Goal: Navigation & Orientation: Find specific page/section

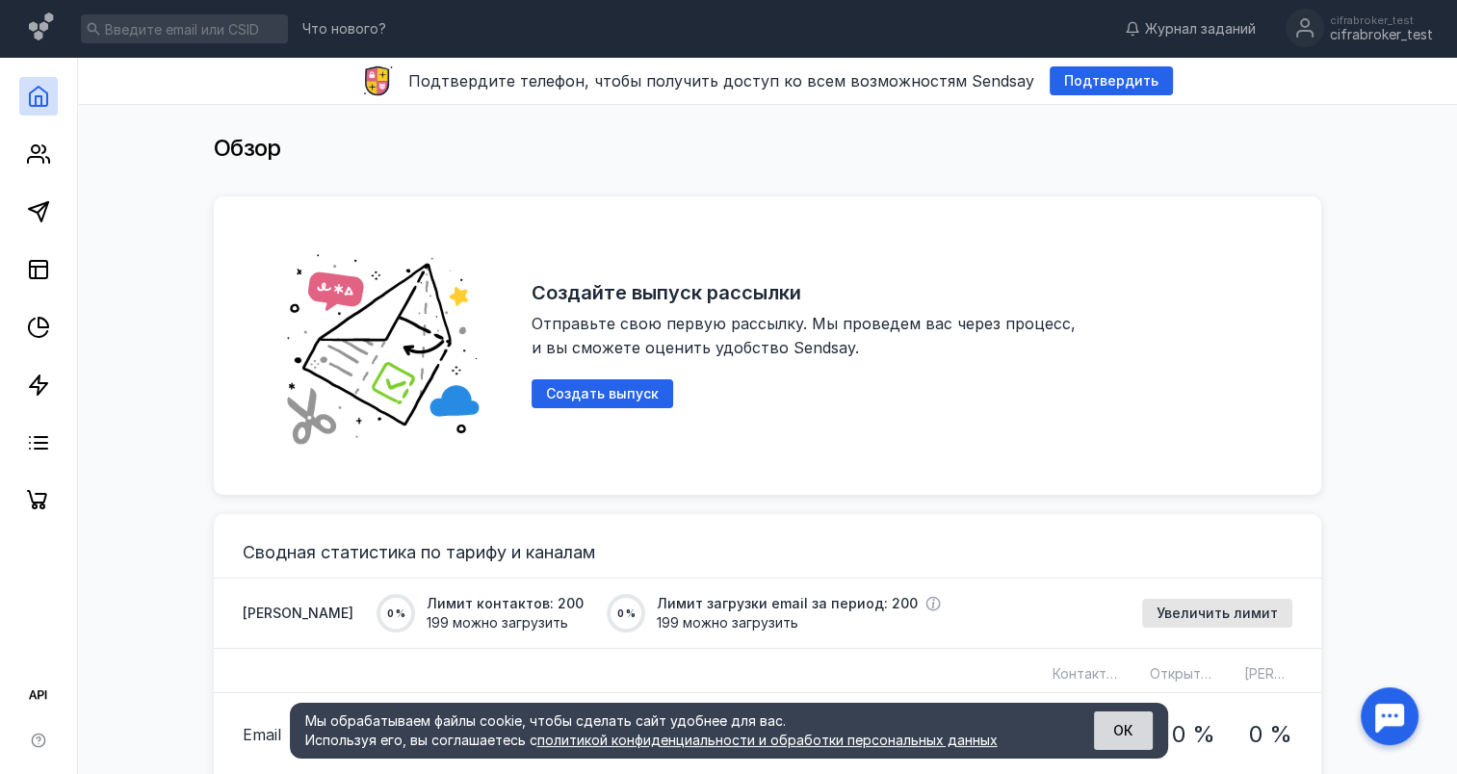
click at [1123, 739] on button "ОК" at bounding box center [1123, 731] width 59 height 39
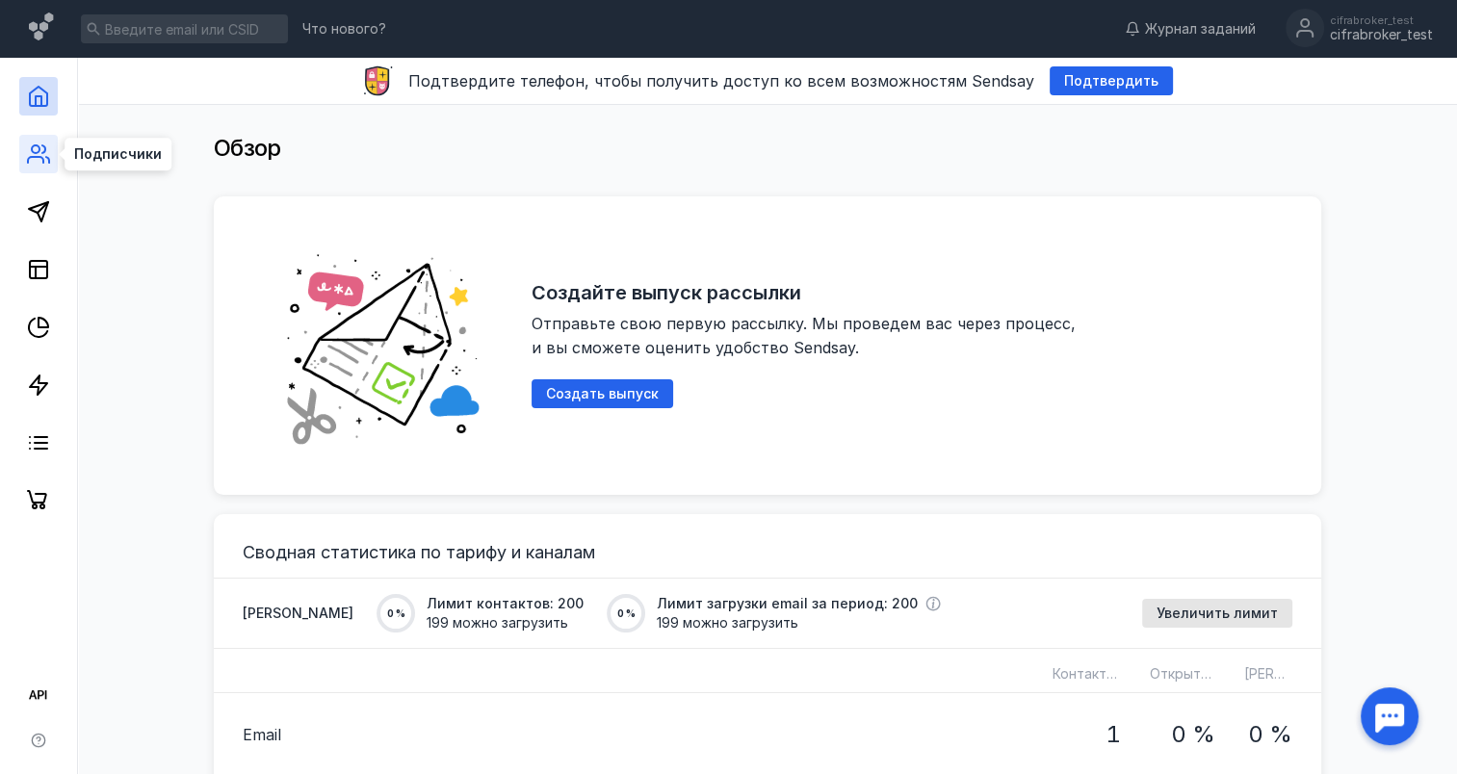
click at [47, 161] on icon at bounding box center [38, 154] width 23 height 23
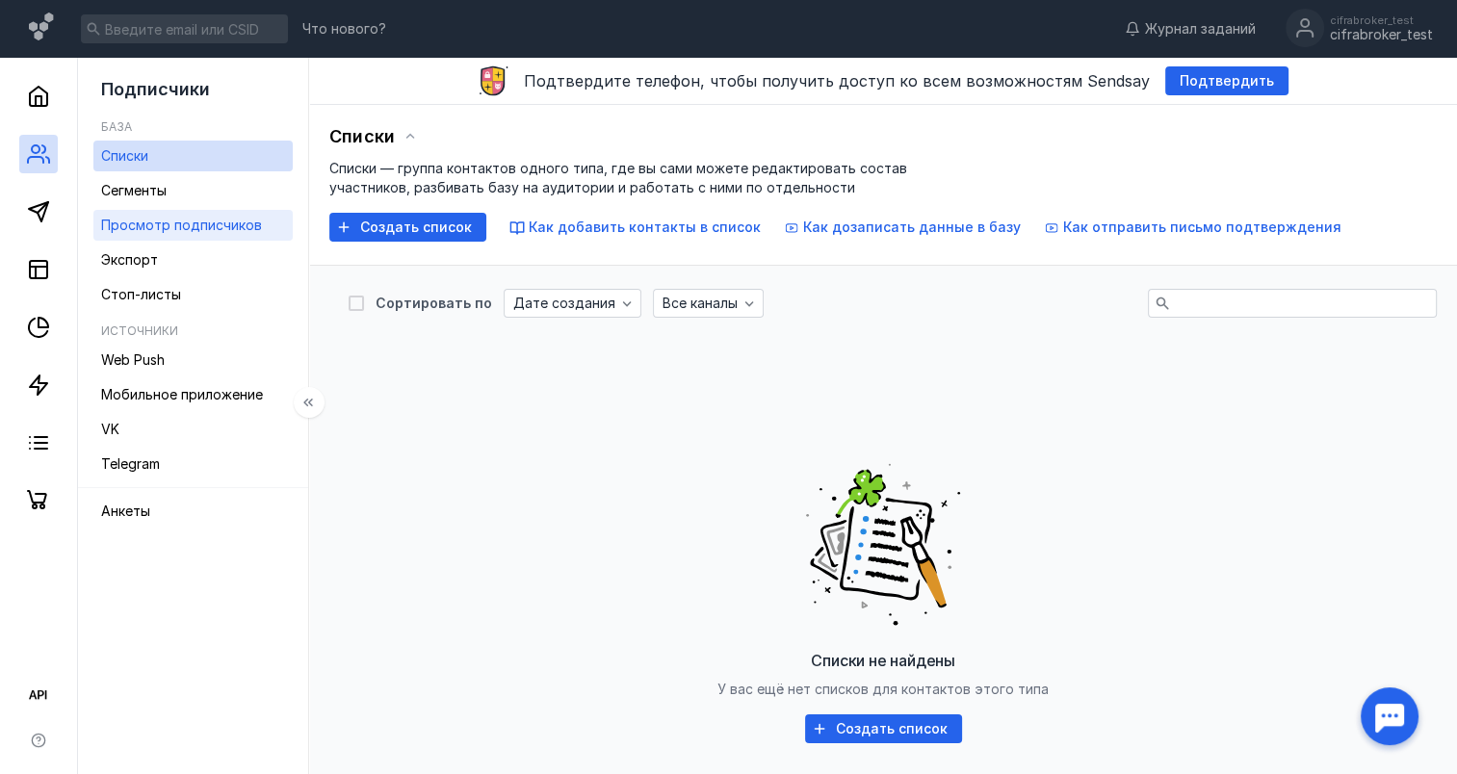
click at [217, 219] on span "Просмотр подписчиков" at bounding box center [181, 225] width 161 height 16
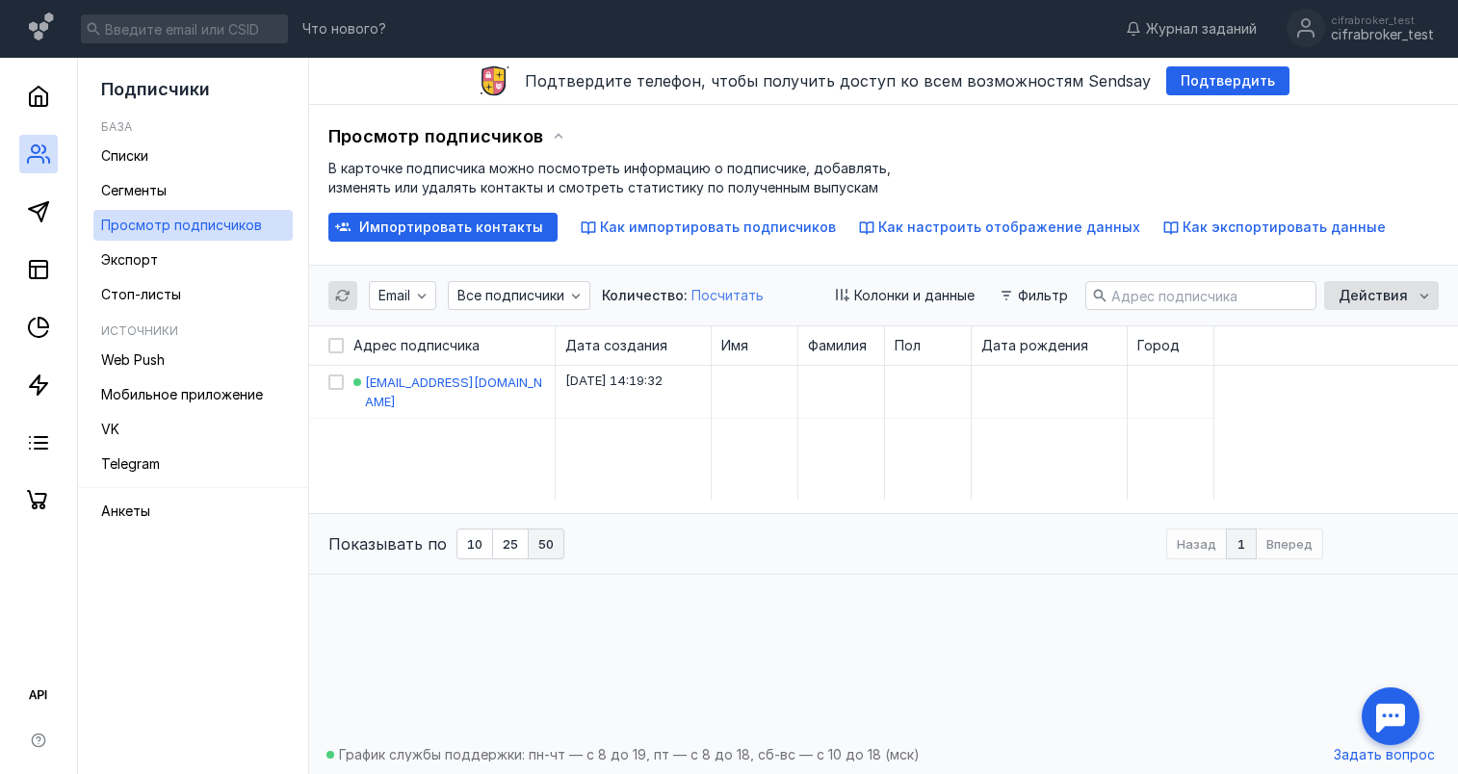
click at [740, 291] on span "Посчитать" at bounding box center [727, 295] width 72 height 16
click at [35, 686] on icon at bounding box center [38, 695] width 23 height 23
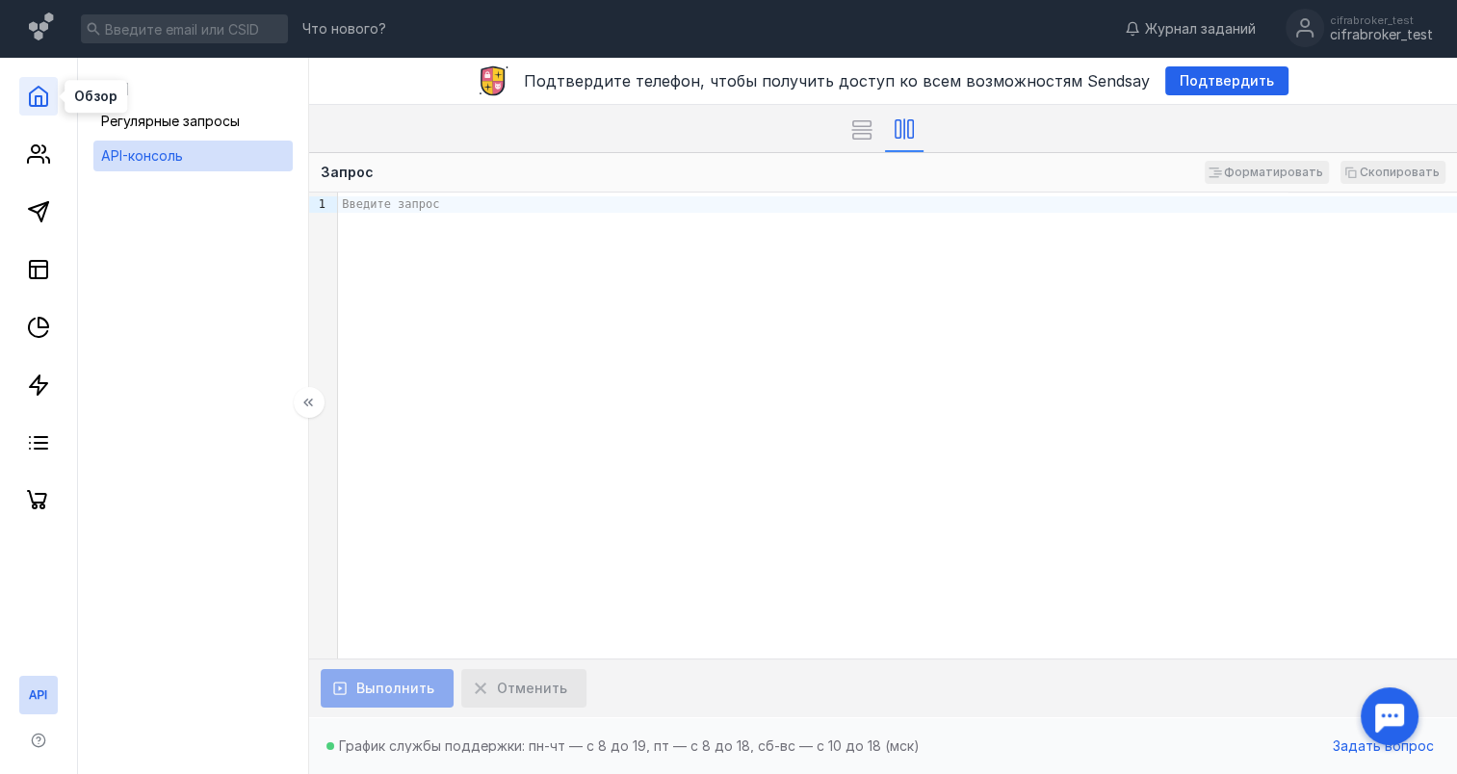
click at [39, 106] on icon at bounding box center [38, 96] width 17 height 19
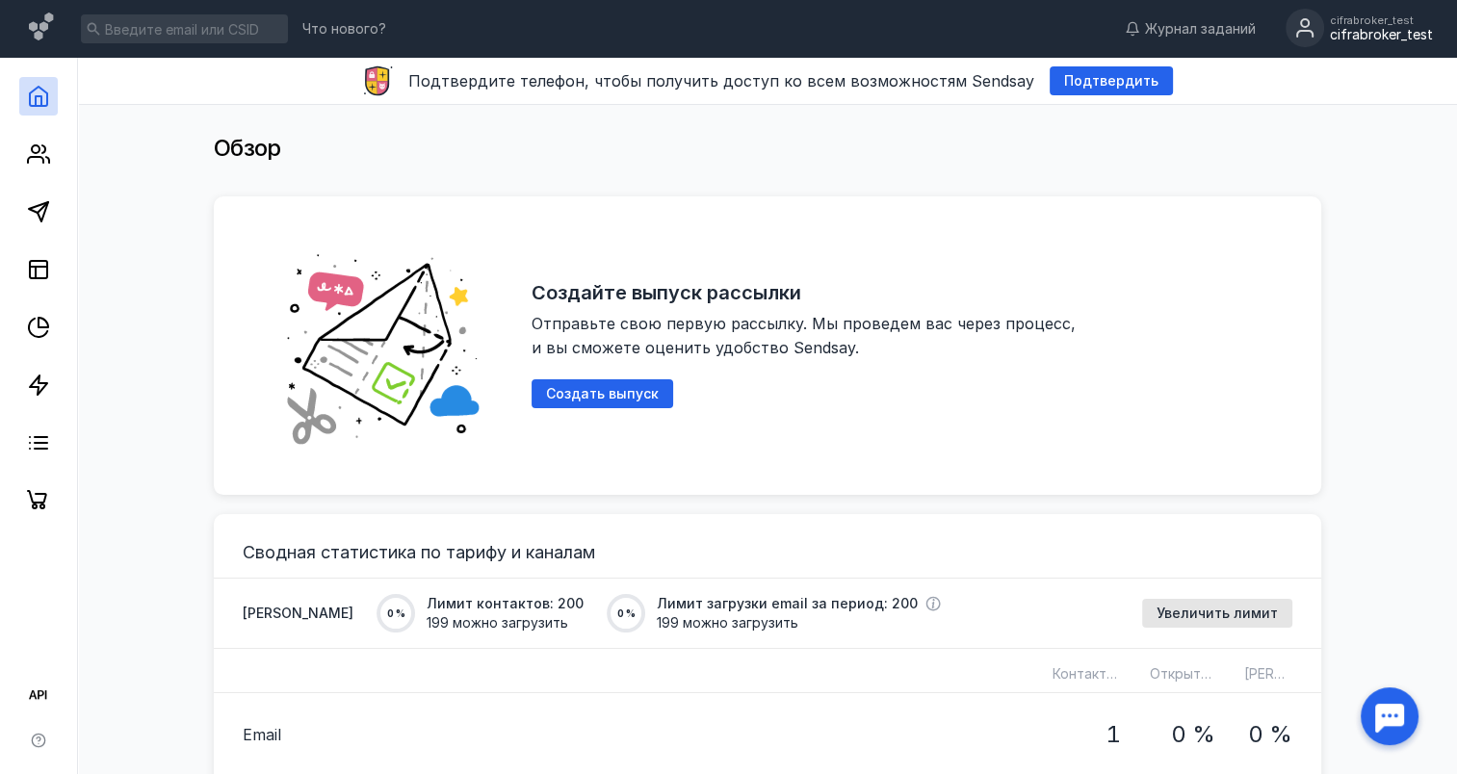
click at [1379, 33] on div "cifrabroker_test" at bounding box center [1381, 35] width 103 height 16
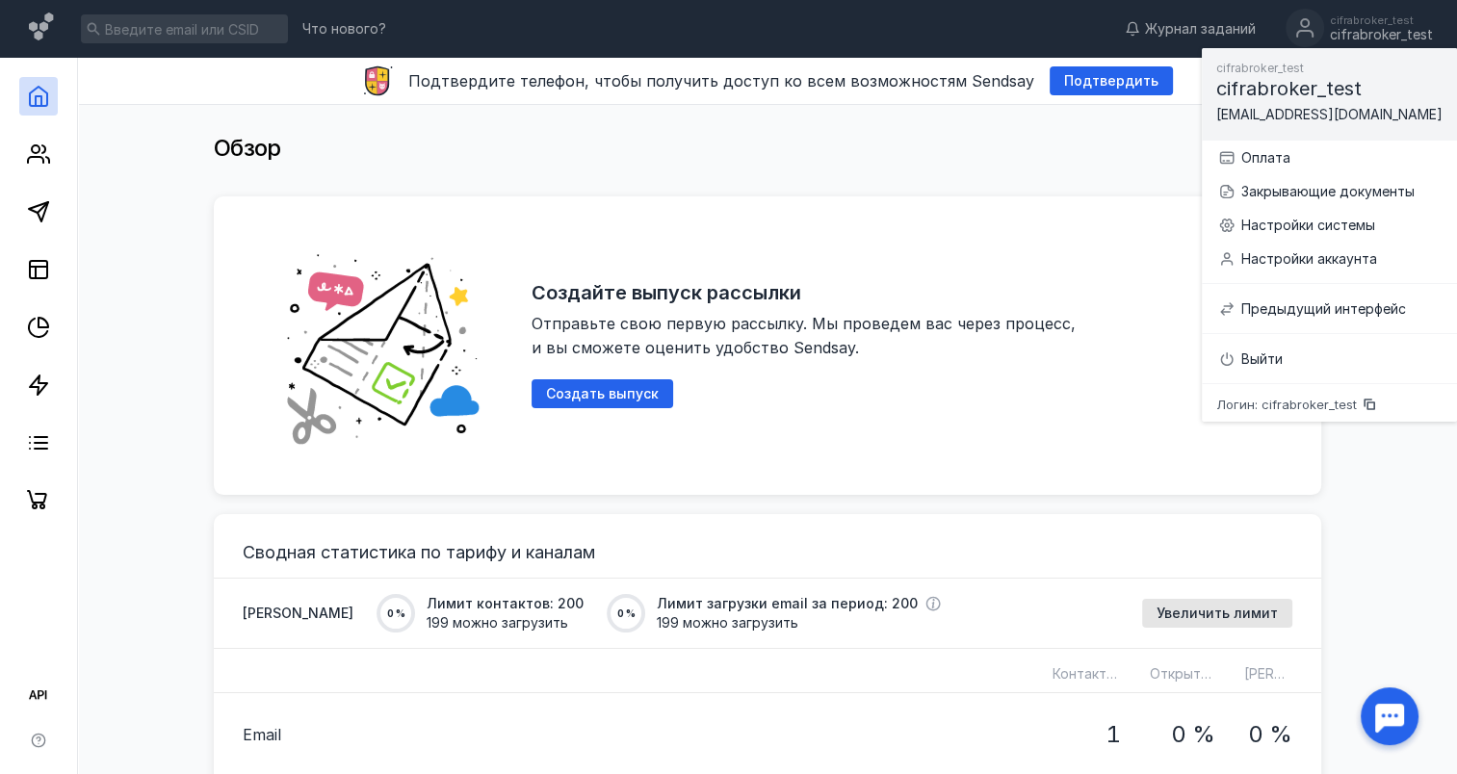
click at [942, 145] on div "Обзор" at bounding box center [767, 148] width 1107 height 39
